Goal: Information Seeking & Learning: Learn about a topic

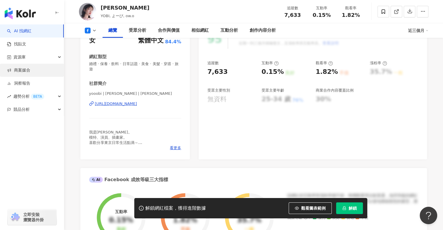
scroll to position [87, 0]
click at [31, 28] on link "AI 找網紅" at bounding box center [19, 31] width 24 height 6
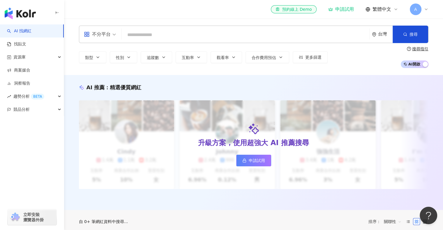
click at [141, 36] on input "search" at bounding box center [245, 34] width 243 height 11
type input "*"
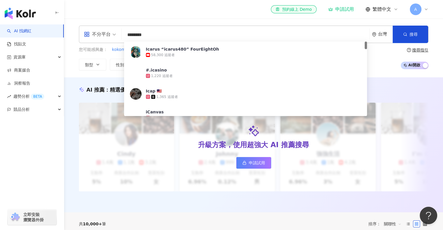
type input "*********"
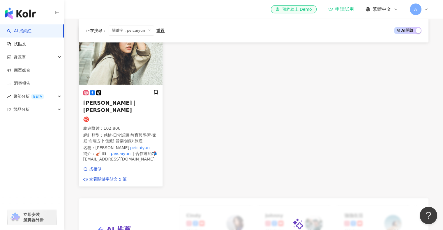
scroll to position [116, 0]
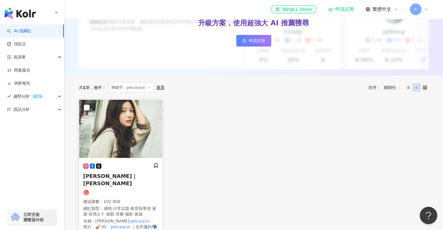
click at [114, 169] on div at bounding box center [120, 166] width 75 height 6
